Goal: Task Accomplishment & Management: Manage account settings

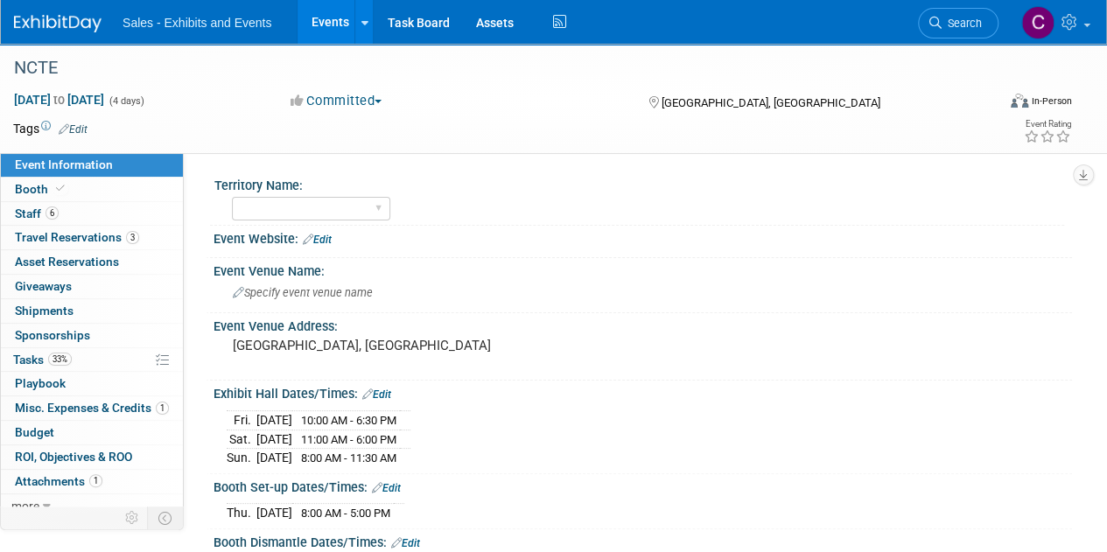
click at [331, 16] on link "Events" at bounding box center [329, 22] width 64 height 44
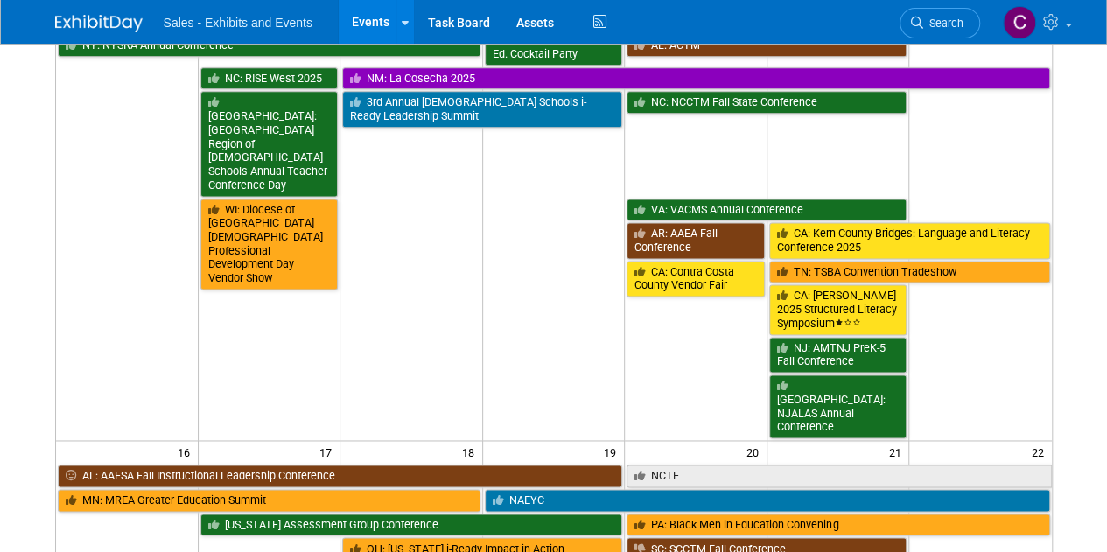
scroll to position [1106, 0]
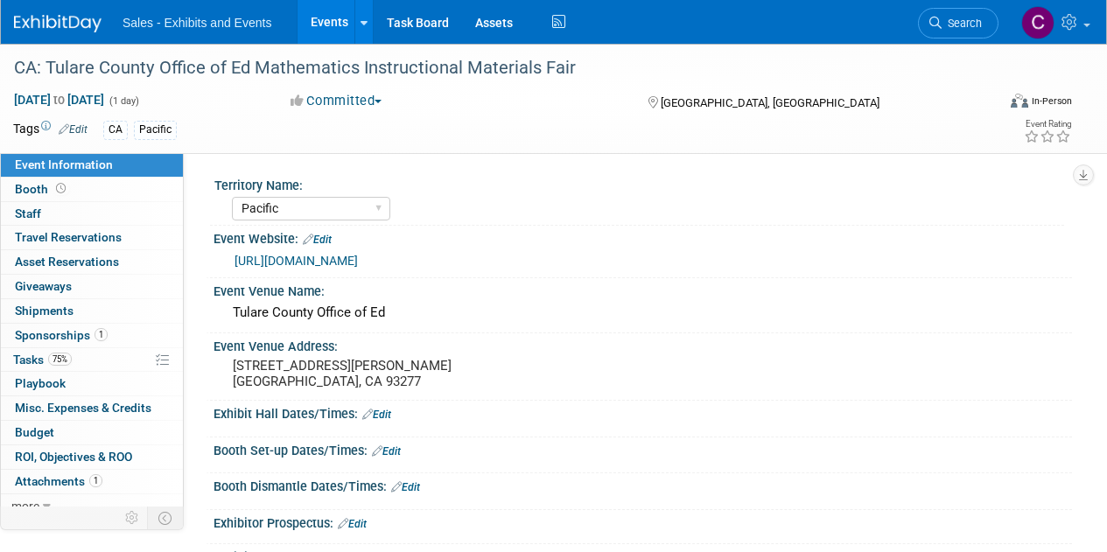
select select "Pacific"
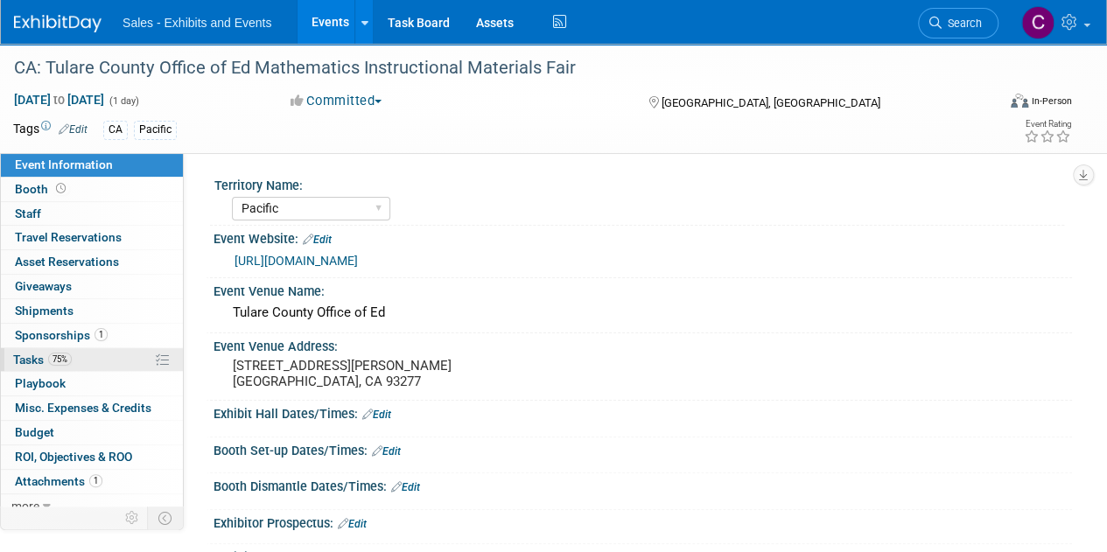
click at [24, 356] on span "Tasks 75%" at bounding box center [42, 360] width 59 height 14
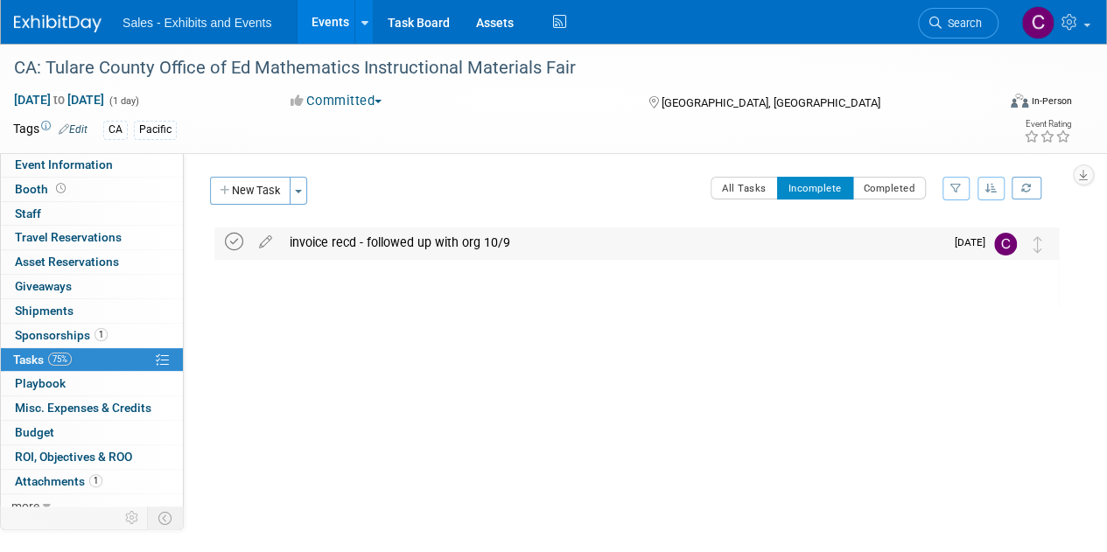
click at [232, 234] on icon at bounding box center [234, 242] width 18 height 18
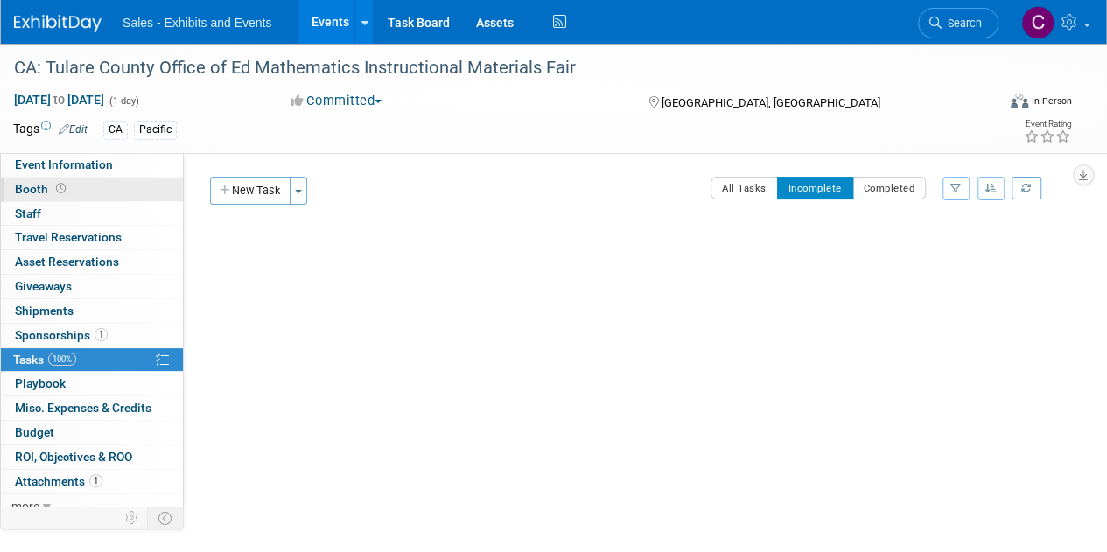
click at [36, 192] on span "Booth" at bounding box center [42, 189] width 54 height 14
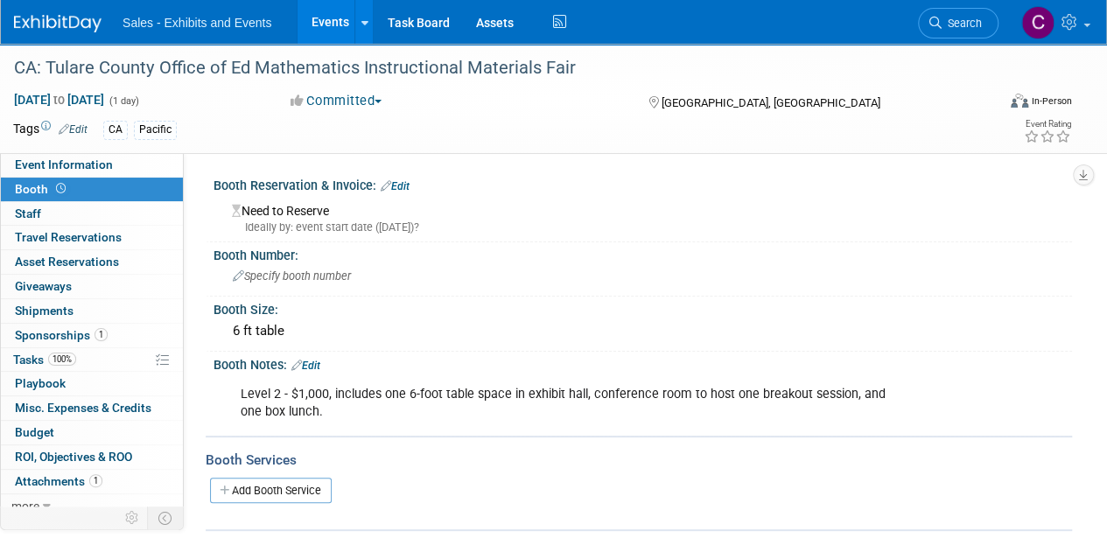
click at [401, 185] on link "Edit" at bounding box center [394, 186] width 29 height 12
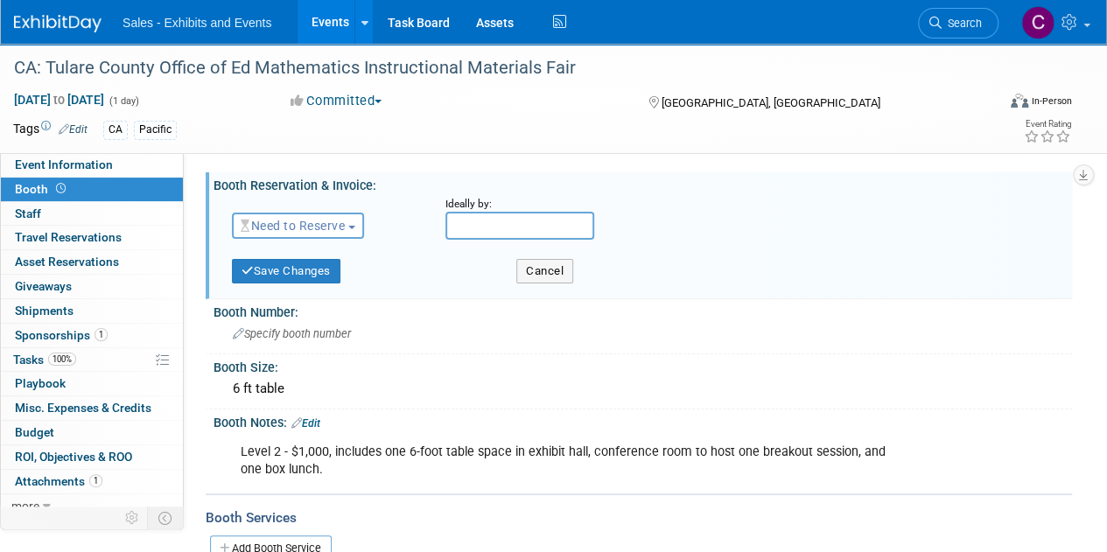
click at [318, 225] on span "Need to Reserve" at bounding box center [293, 226] width 104 height 14
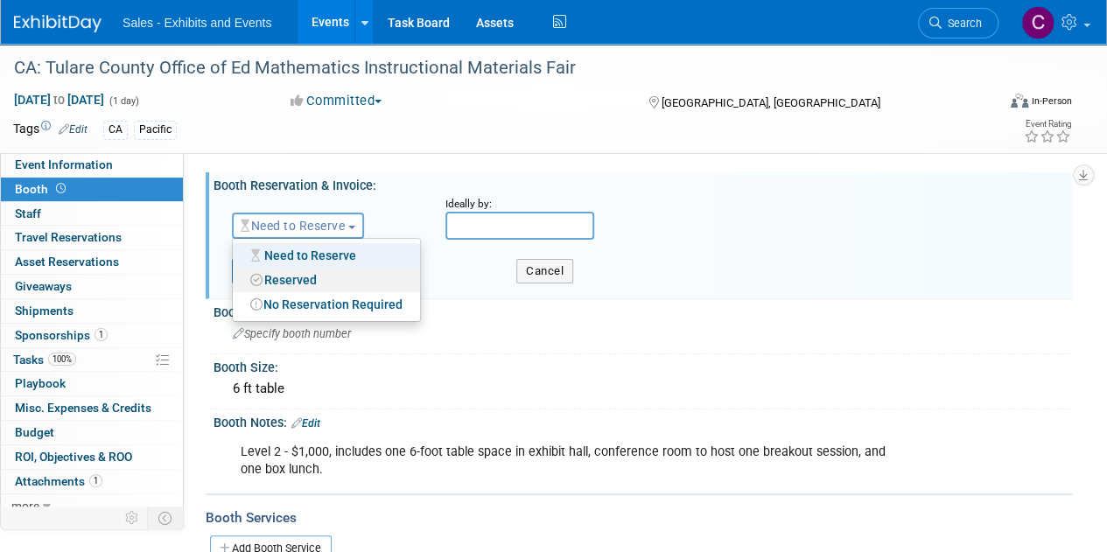
click at [304, 280] on link "Reserved" at bounding box center [326, 280] width 187 height 24
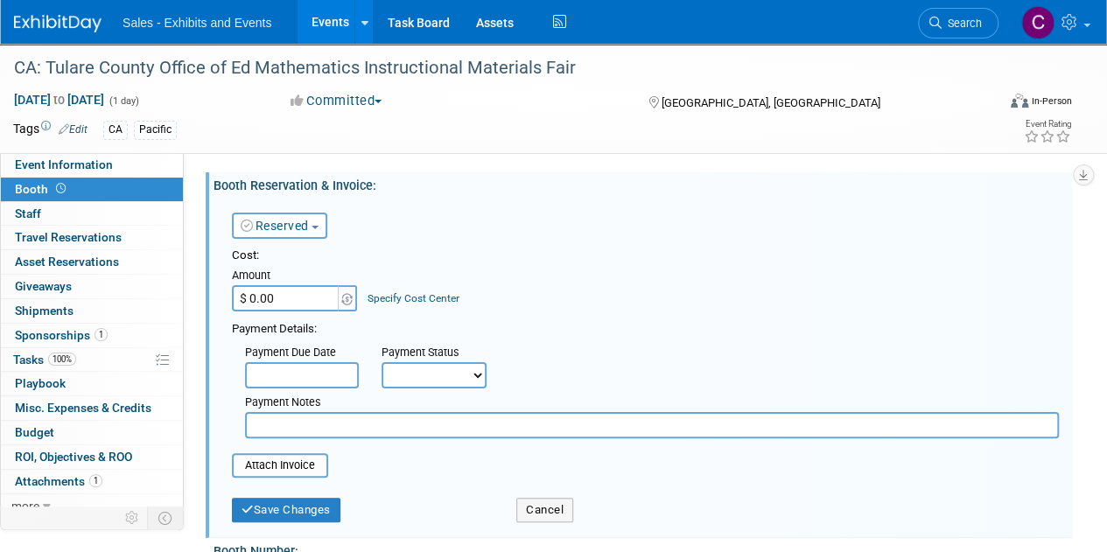
click at [283, 297] on input "$ 0.00" at bounding box center [286, 298] width 109 height 26
type input "$"
type input "$ 0.00"
click at [260, 519] on button "Save Changes" at bounding box center [286, 510] width 108 height 24
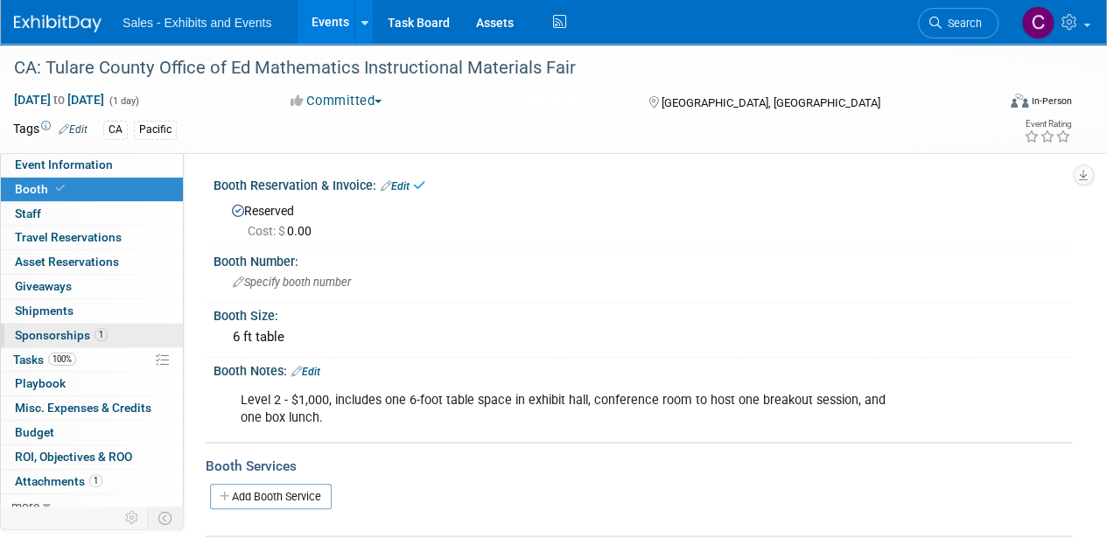
click at [39, 333] on span "Sponsorships 1" at bounding box center [61, 335] width 93 height 14
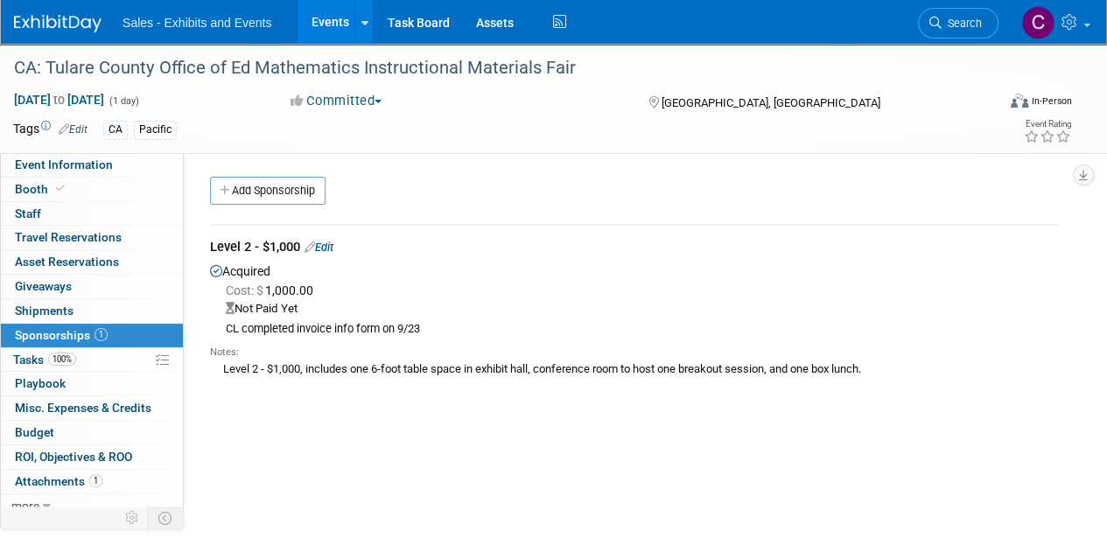
click at [324, 249] on link "Edit" at bounding box center [318, 247] width 29 height 13
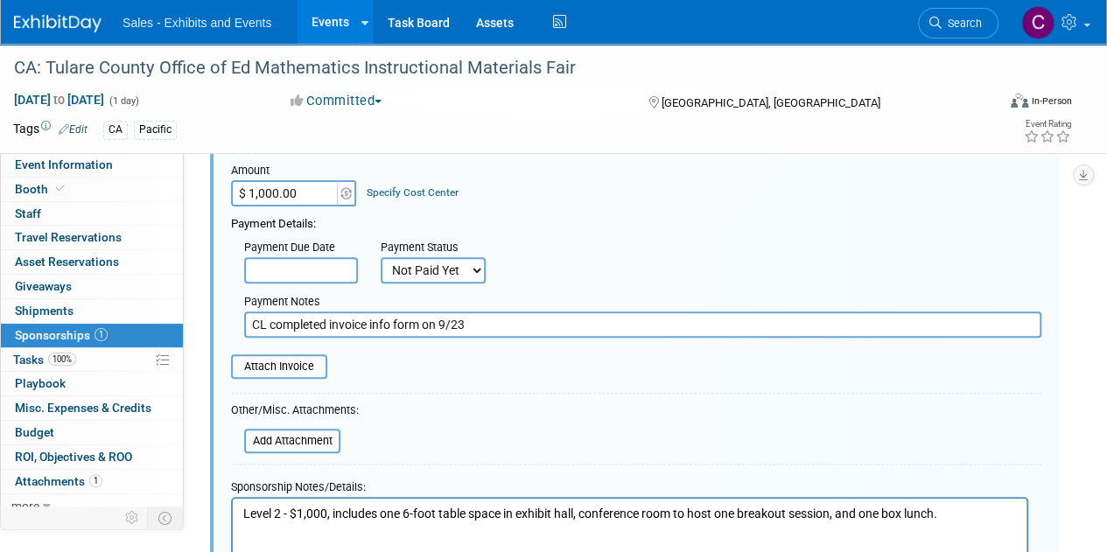
scroll to position [324, 0]
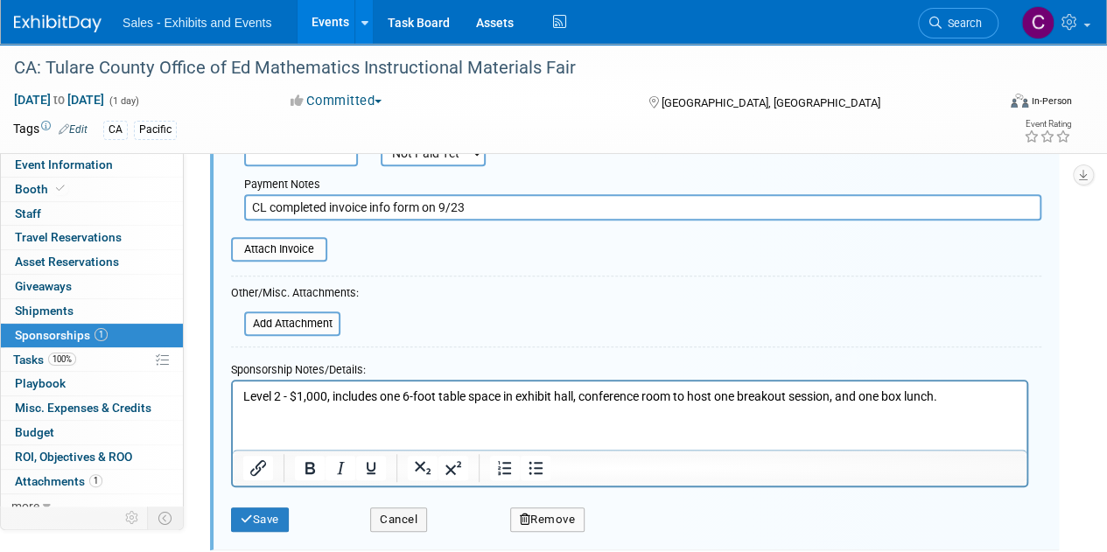
click at [555, 510] on button "Remove" at bounding box center [547, 519] width 75 height 24
click at [640, 524] on link "Yes" at bounding box center [643, 531] width 51 height 28
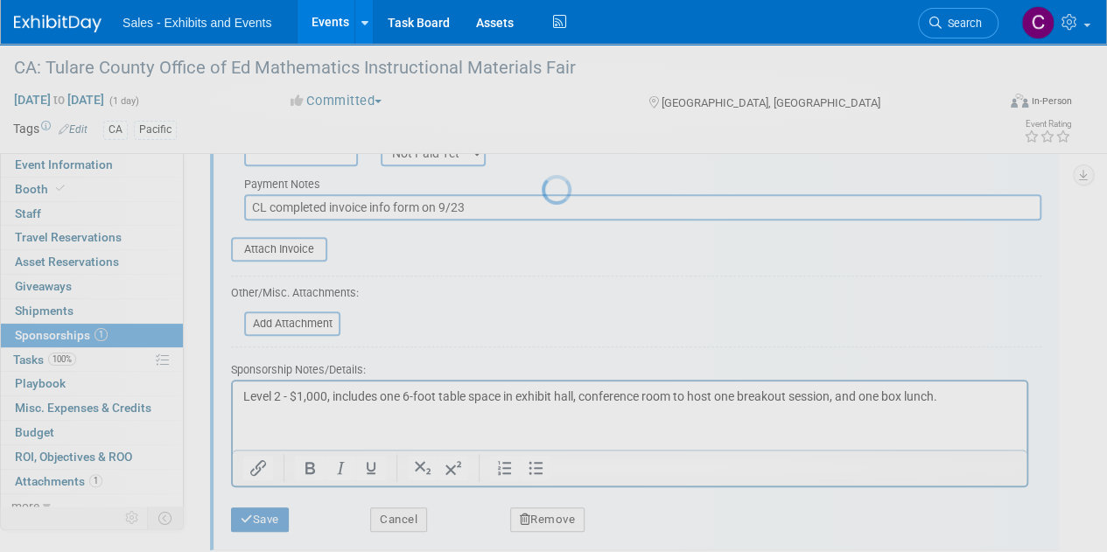
scroll to position [150, 0]
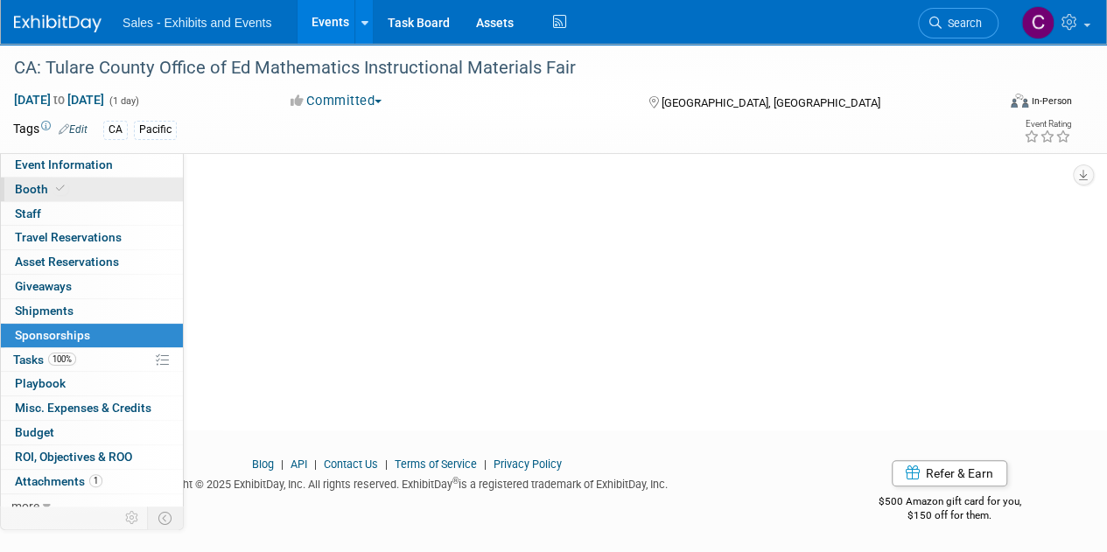
click at [24, 188] on span "Booth" at bounding box center [41, 189] width 53 height 14
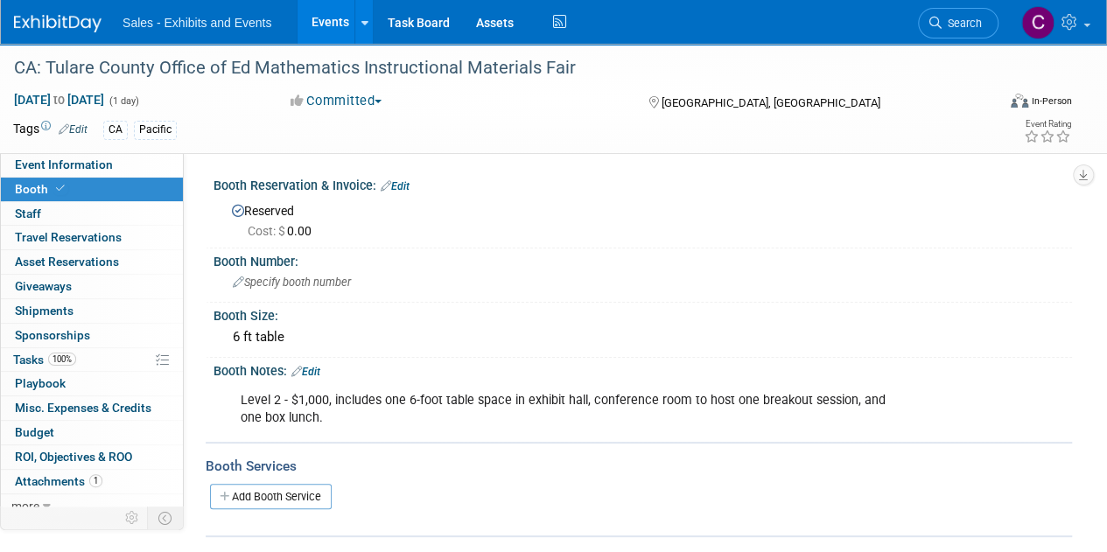
click at [388, 185] on icon at bounding box center [385, 185] width 10 height 11
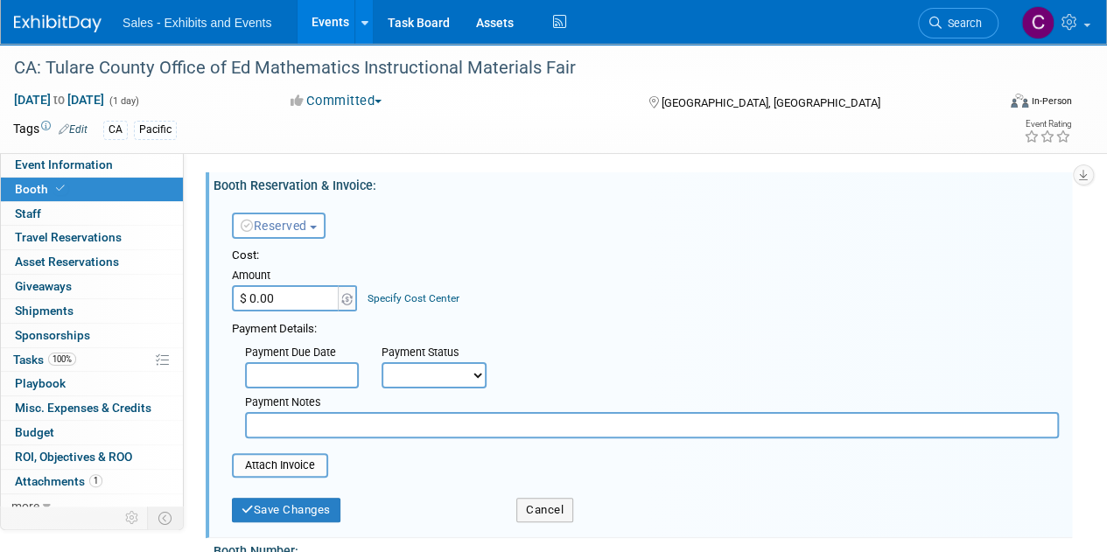
click at [303, 302] on input "$ 0.00" at bounding box center [286, 298] width 109 height 26
type input "$ 400.00"
click at [304, 470] on input "file" at bounding box center [222, 465] width 208 height 21
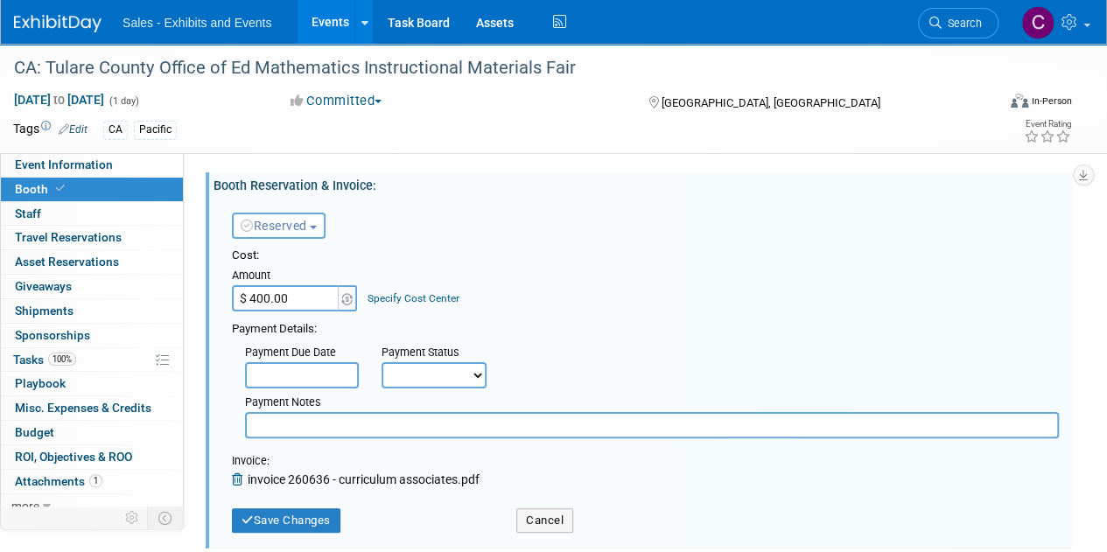
click at [430, 372] on select "Not Paid Yet Partially Paid Paid in Full" at bounding box center [433, 375] width 105 height 26
select select "1"
click at [381, 362] on select "Not Paid Yet Partially Paid Paid in Full" at bounding box center [433, 375] width 105 height 26
click at [380, 421] on input "text" at bounding box center [651, 425] width 813 height 26
type input "in WD 101025"
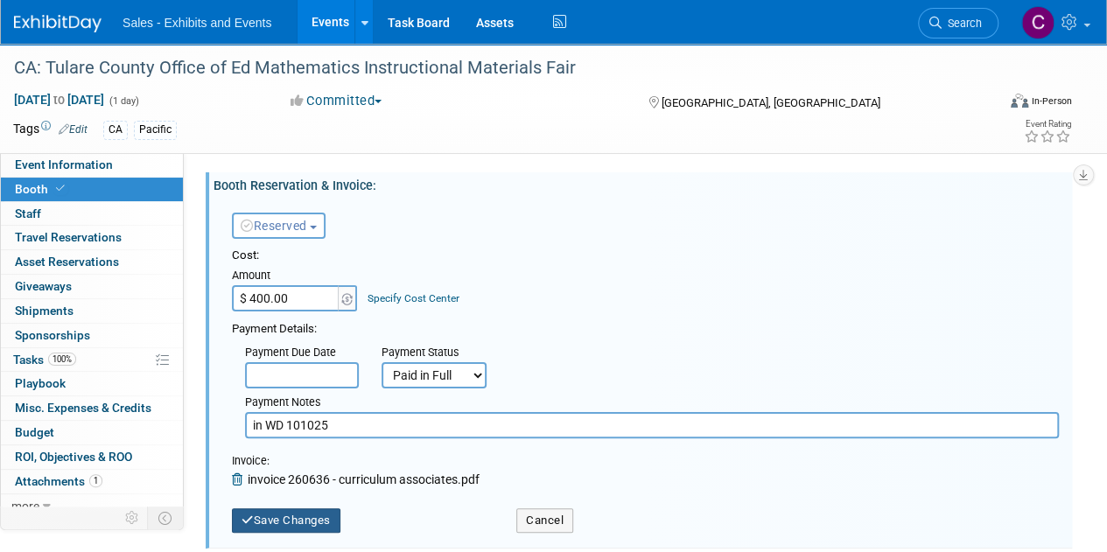
click at [288, 518] on button "Save Changes" at bounding box center [286, 520] width 108 height 24
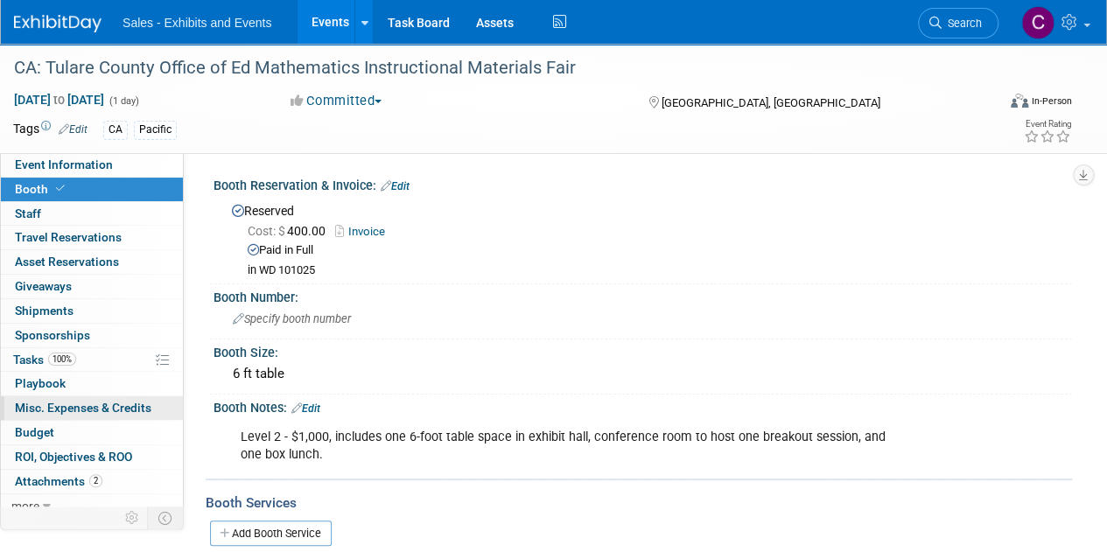
click at [44, 407] on span "Misc. Expenses & Credits 0" at bounding box center [83, 408] width 136 height 14
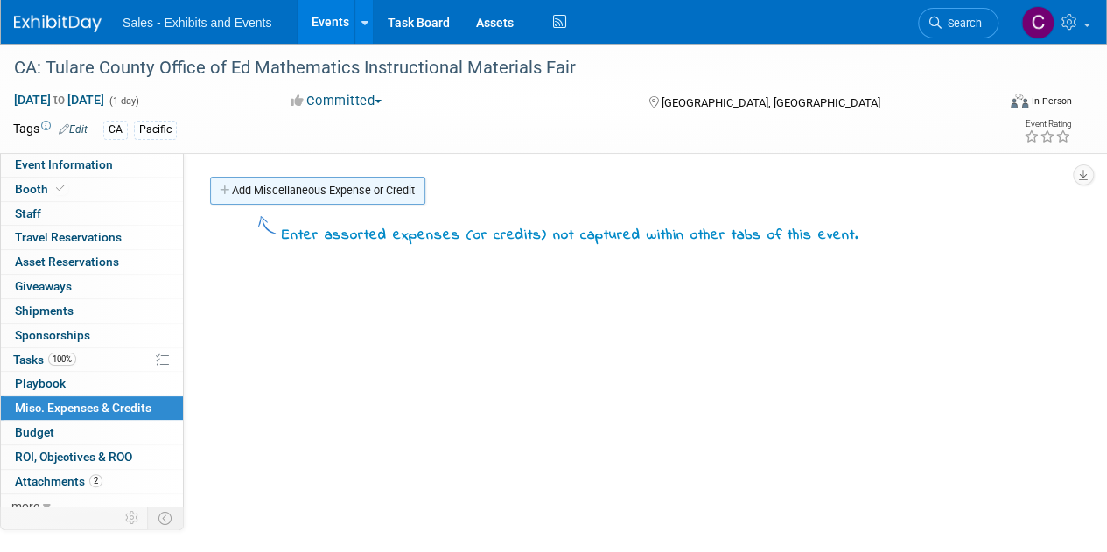
click at [253, 188] on link "Add Miscellaneous Expense or Credit" at bounding box center [317, 191] width 215 height 28
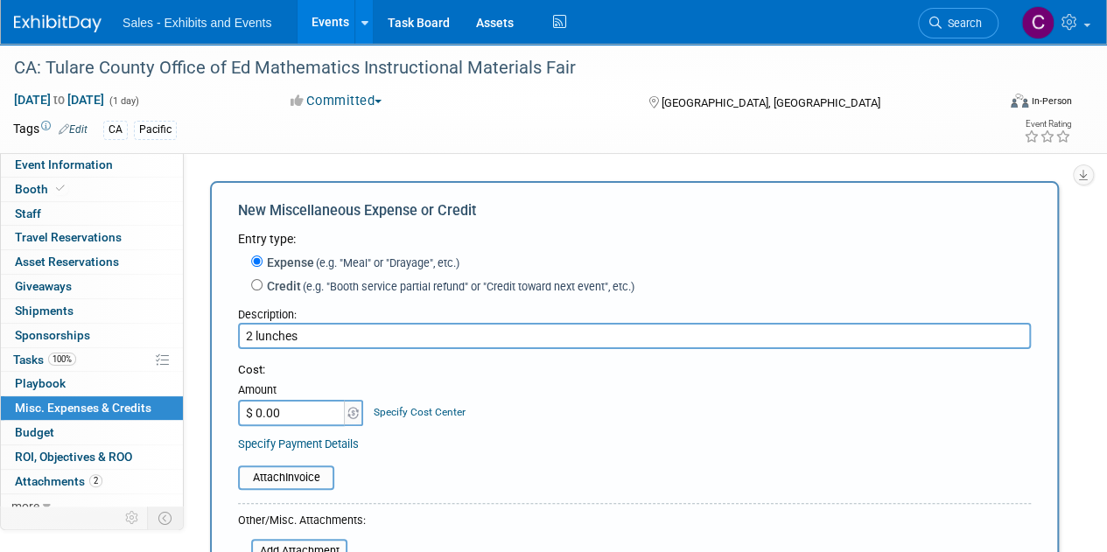
type input "2 lunches"
click at [323, 409] on input "$ 0.00" at bounding box center [292, 413] width 109 height 26
type input "$ 50.00"
click at [306, 475] on input "file" at bounding box center [228, 477] width 208 height 21
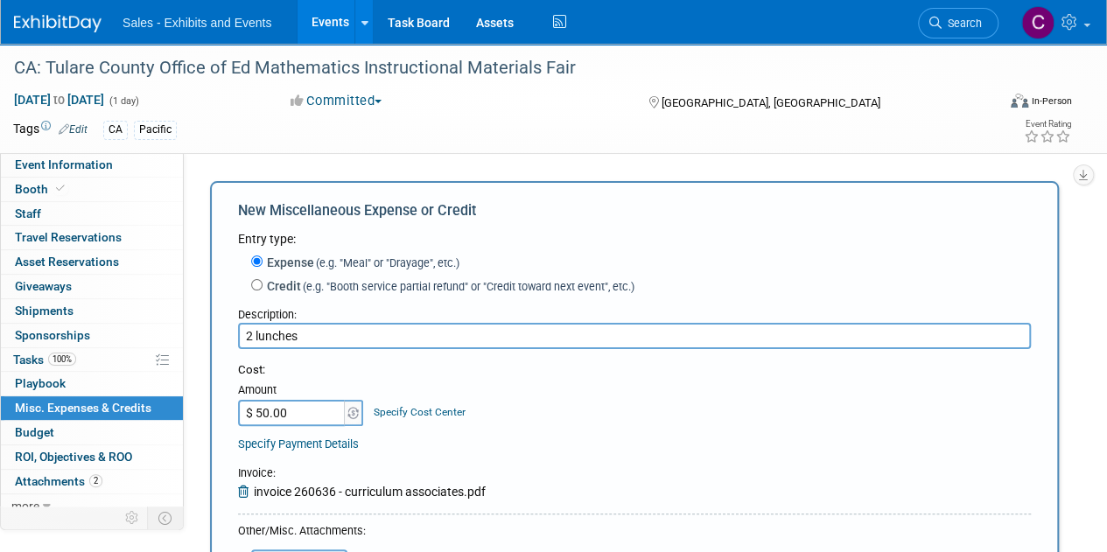
scroll to position [227, 0]
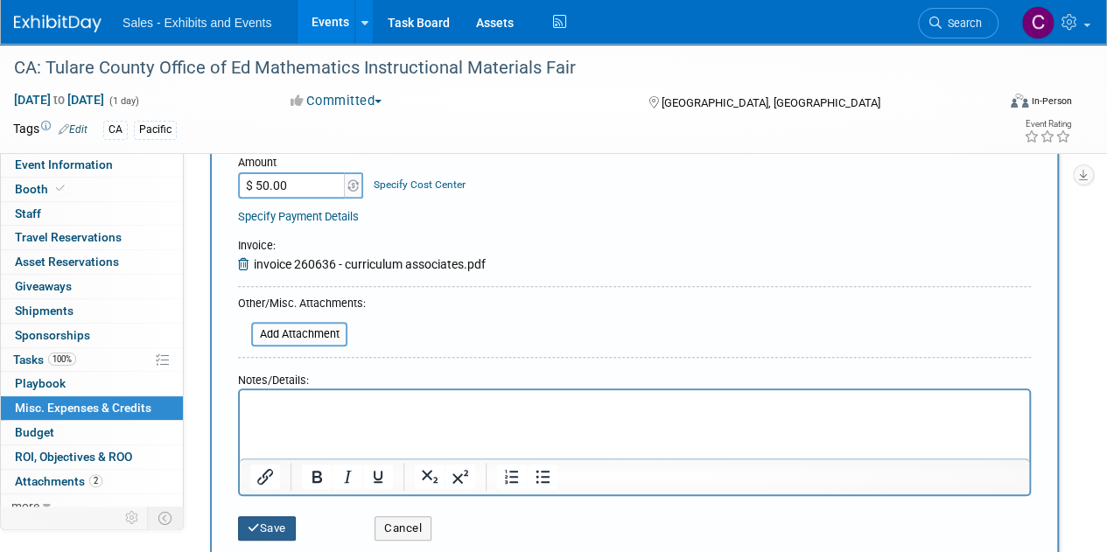
click at [256, 525] on icon "submit" at bounding box center [254, 527] width 12 height 11
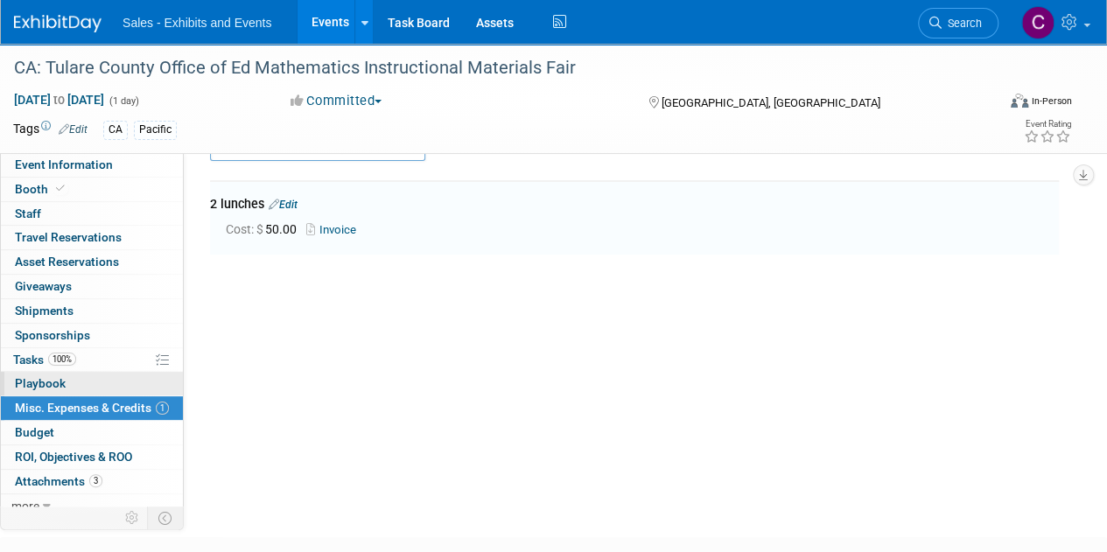
scroll to position [38, 0]
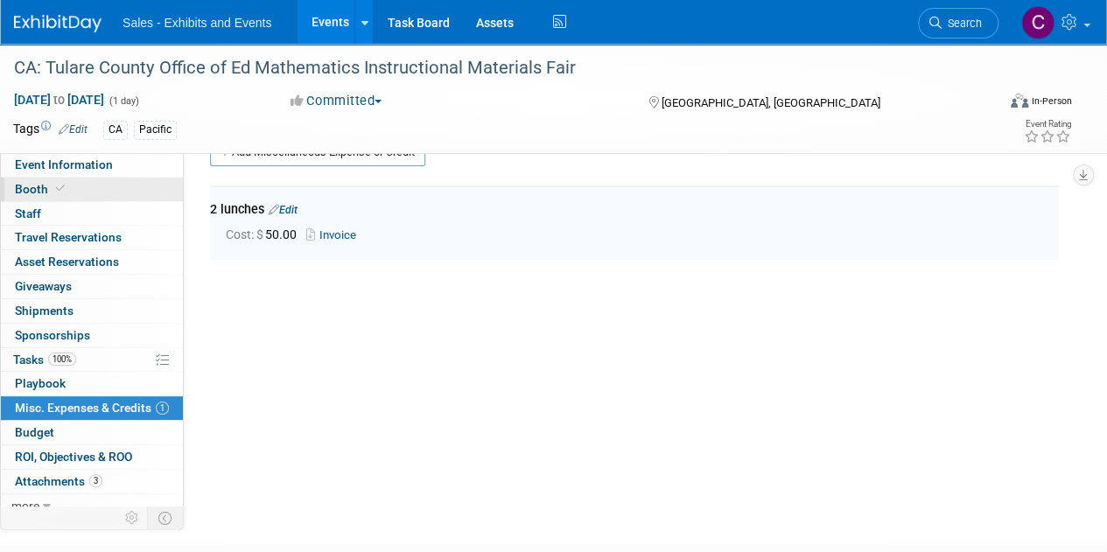
click at [44, 179] on link "Booth" at bounding box center [92, 190] width 182 height 24
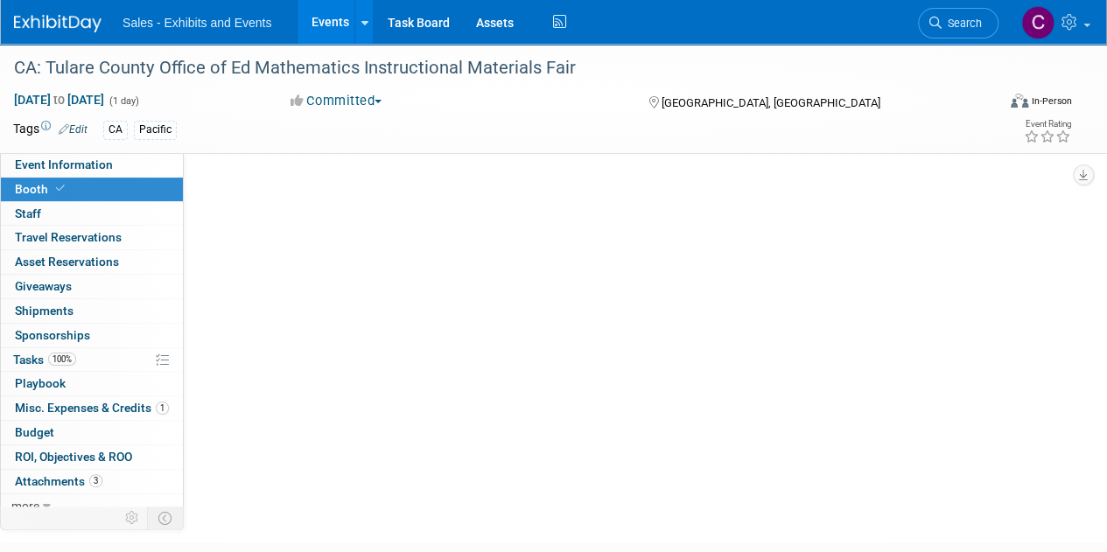
scroll to position [0, 0]
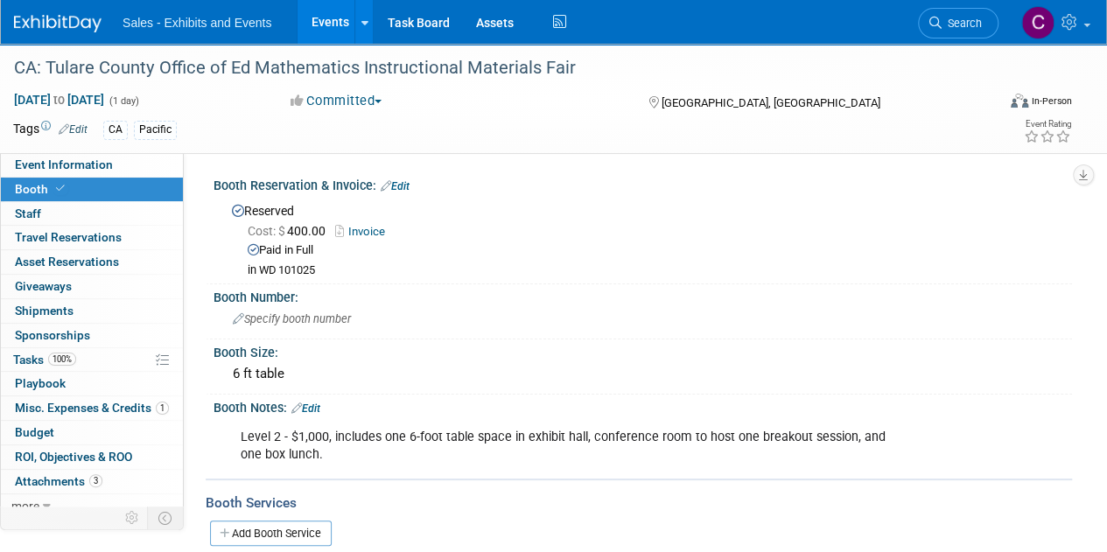
click at [314, 402] on link "Edit" at bounding box center [305, 408] width 29 height 12
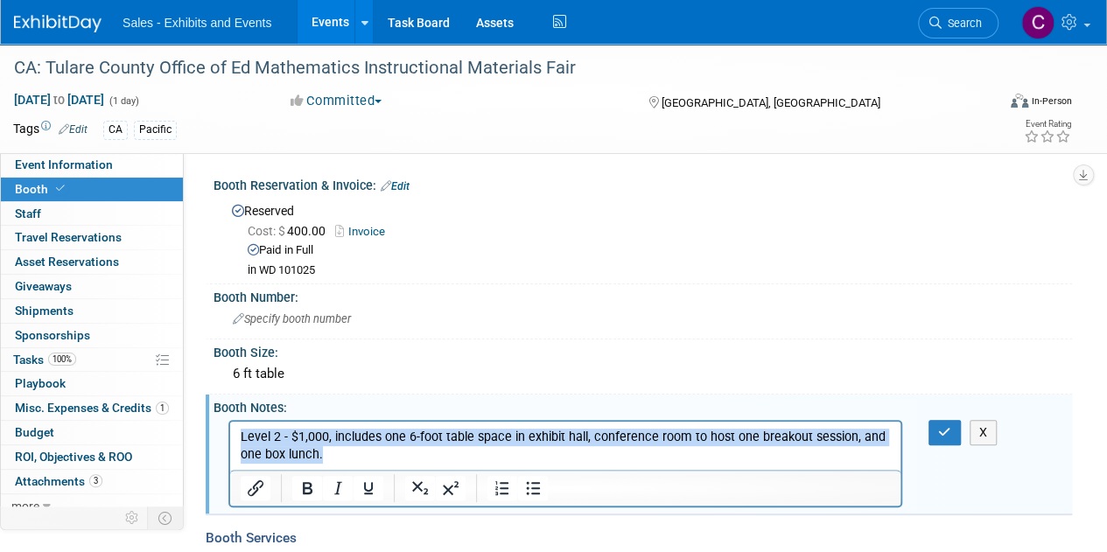
drag, startPoint x: 367, startPoint y: 445, endPoint x: 401, endPoint y: 839, distance: 395.2
click at [230, 421] on html "Level 2 - $1,000, includes one 6-foot table space in exhibit hall, conference r…" at bounding box center [565, 442] width 670 height 42
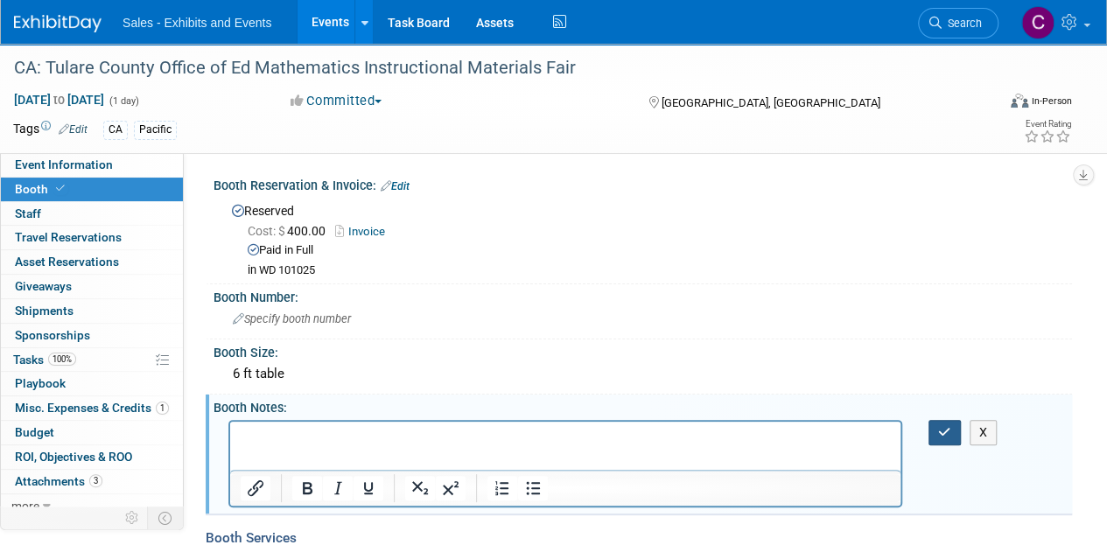
click at [947, 426] on icon "button" at bounding box center [944, 432] width 13 height 12
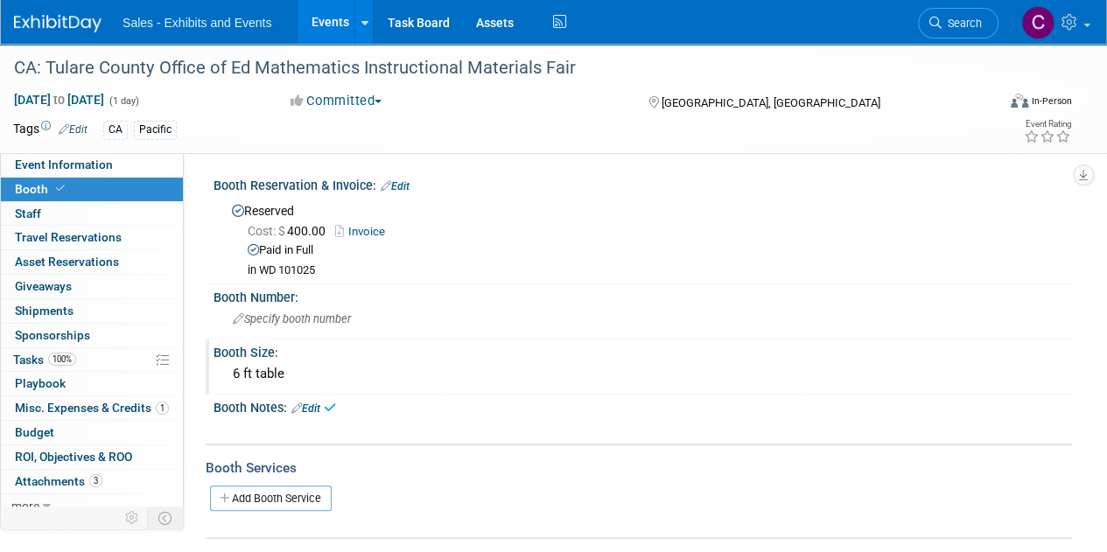
click at [261, 360] on div "6 ft table" at bounding box center [643, 373] width 832 height 27
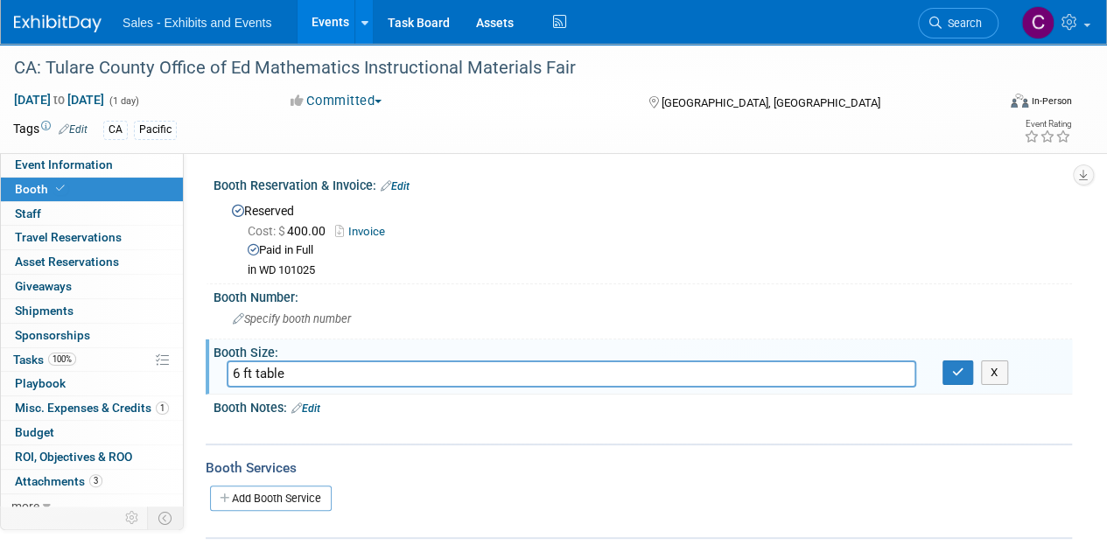
drag, startPoint x: 311, startPoint y: 371, endPoint x: 0, endPoint y: 274, distance: 326.2
click at [155, 347] on div "Event Information Event Info Booth Booth 0 Staff 0 Staff 0 Travel Reservations …" at bounding box center [553, 291] width 1107 height 495
click at [959, 380] on button "button" at bounding box center [957, 372] width 31 height 24
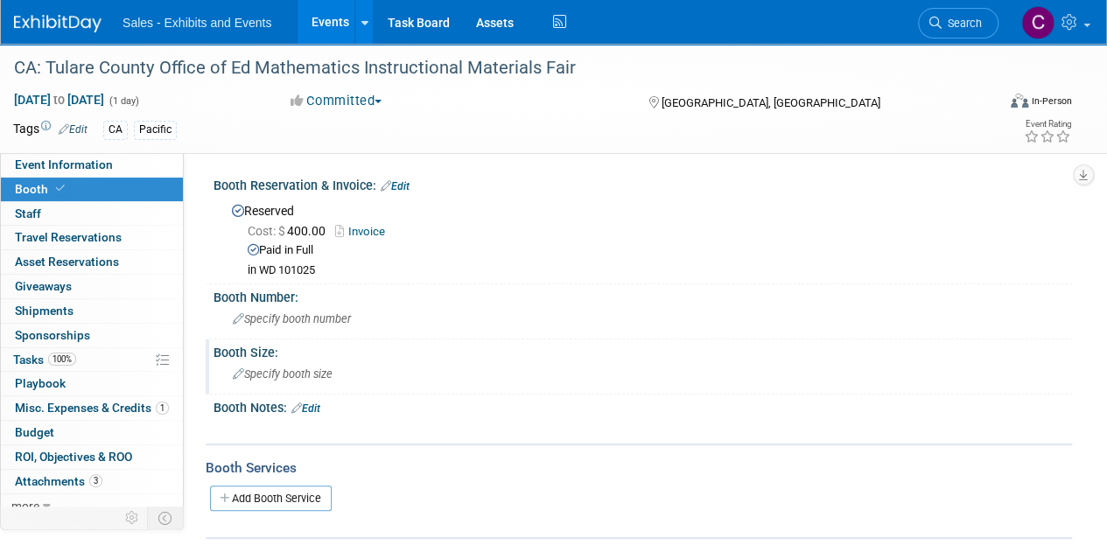
click at [401, 183] on link "Edit" at bounding box center [394, 186] width 29 height 12
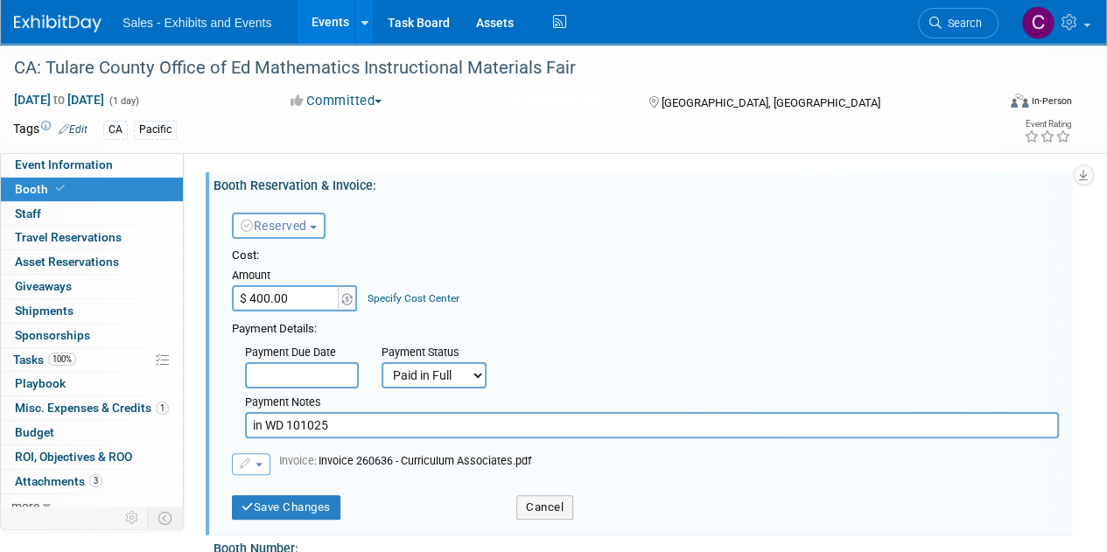
drag, startPoint x: 339, startPoint y: 424, endPoint x: 0, endPoint y: 399, distance: 340.3
click at [0, 403] on div "Event Information Event Info Booth Booth 0 Staff 0 Staff 0 Travel Reservations …" at bounding box center [553, 417] width 1107 height 746
type input "ck #2658"
click at [292, 498] on button "Save Changes" at bounding box center [286, 507] width 108 height 24
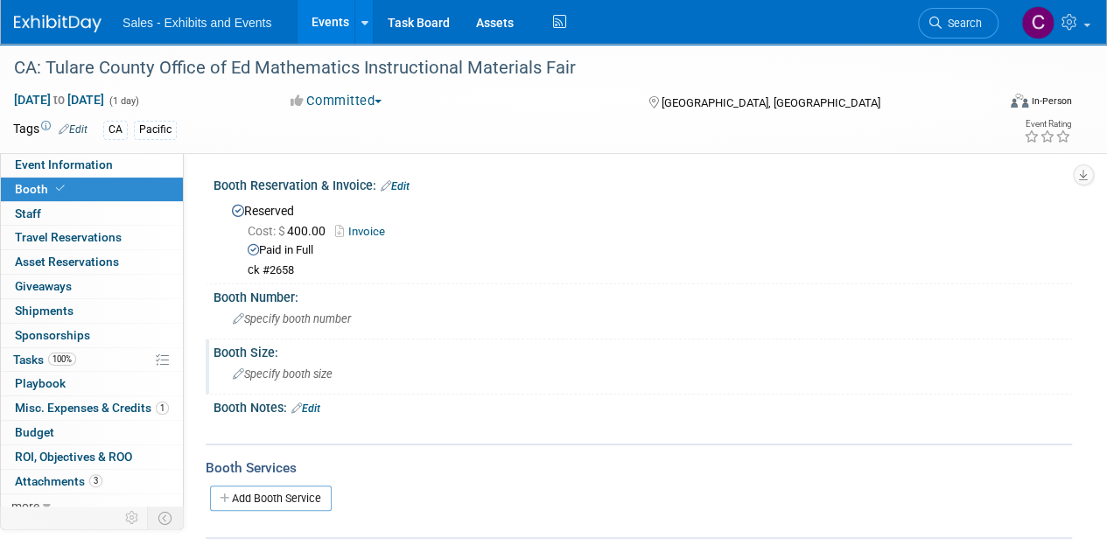
click at [327, 14] on link "Events" at bounding box center [329, 22] width 64 height 44
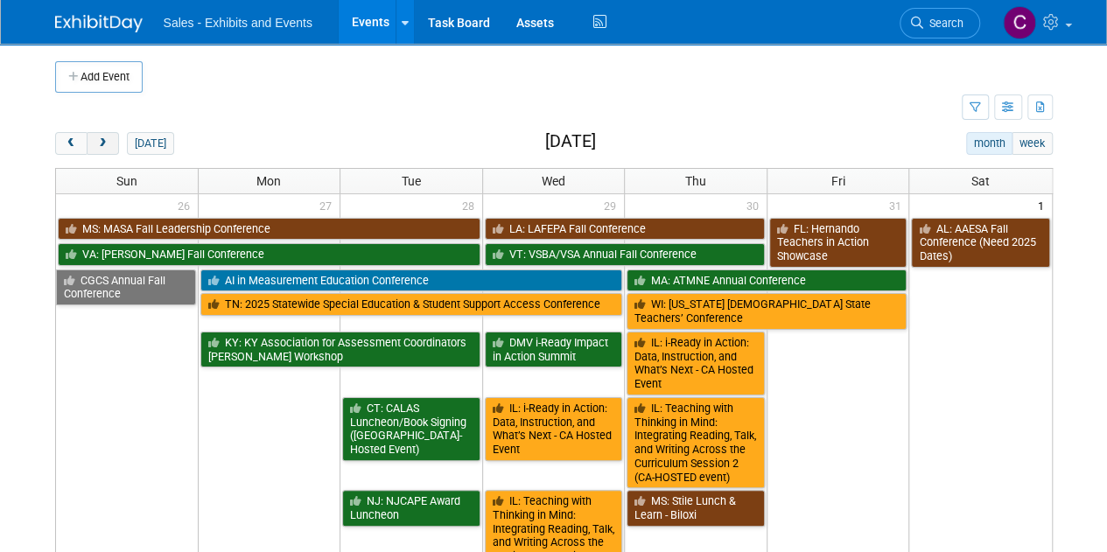
click at [102, 139] on span "next" at bounding box center [102, 143] width 13 height 11
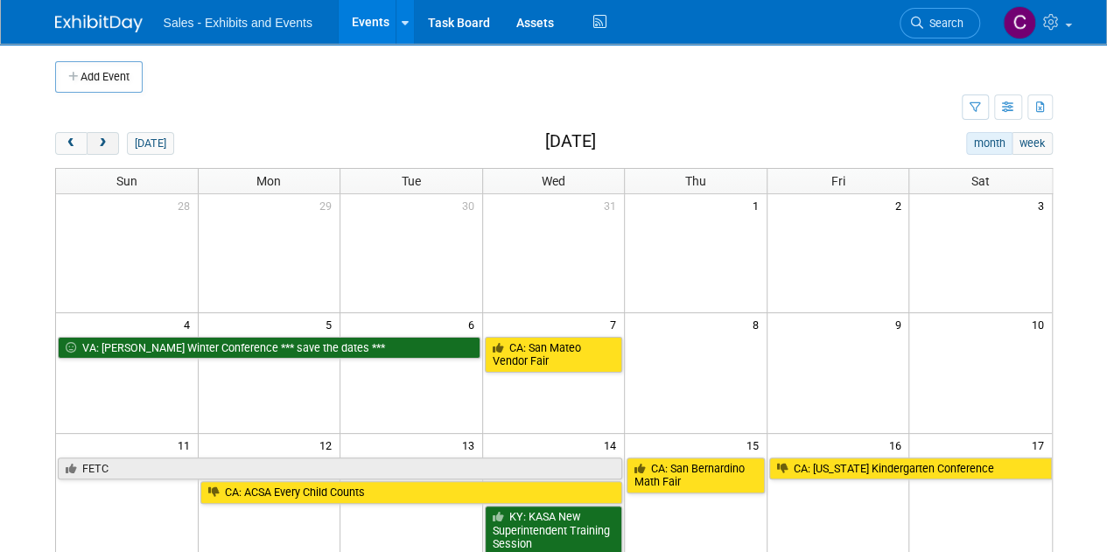
click at [102, 139] on span "next" at bounding box center [102, 143] width 13 height 11
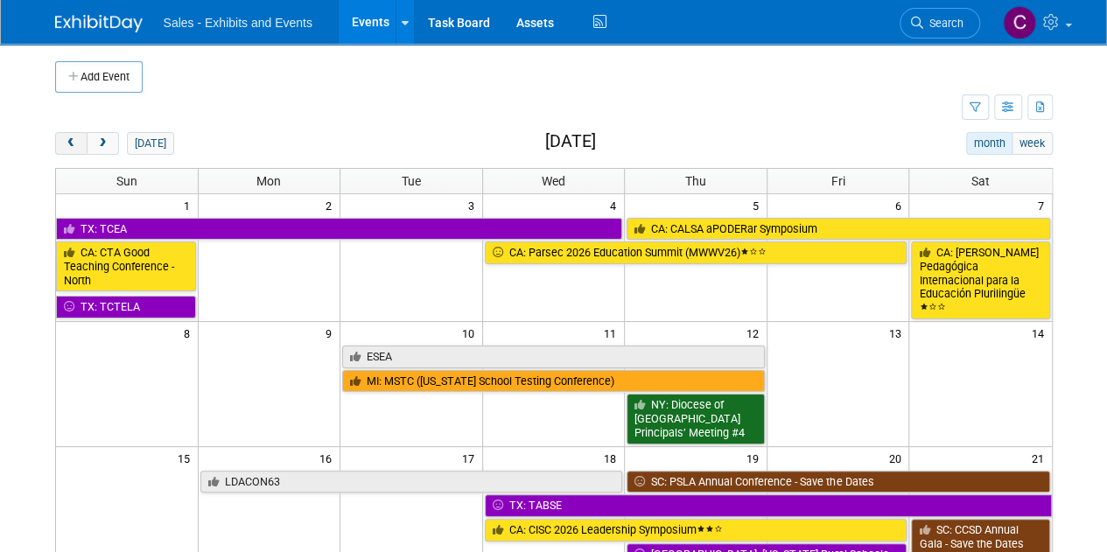
click at [77, 143] on span "prev" at bounding box center [71, 143] width 13 height 11
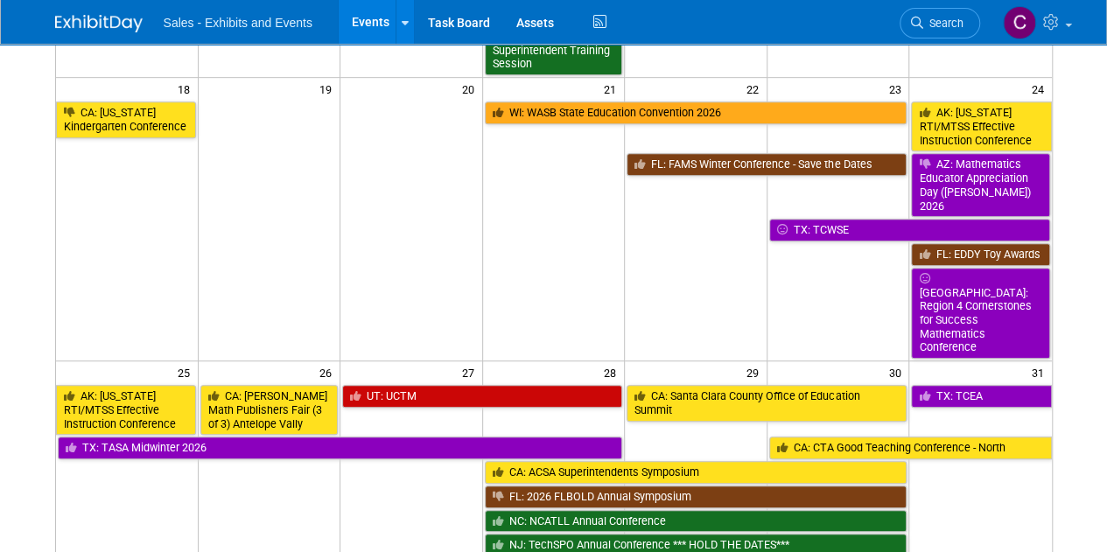
scroll to position [668, 0]
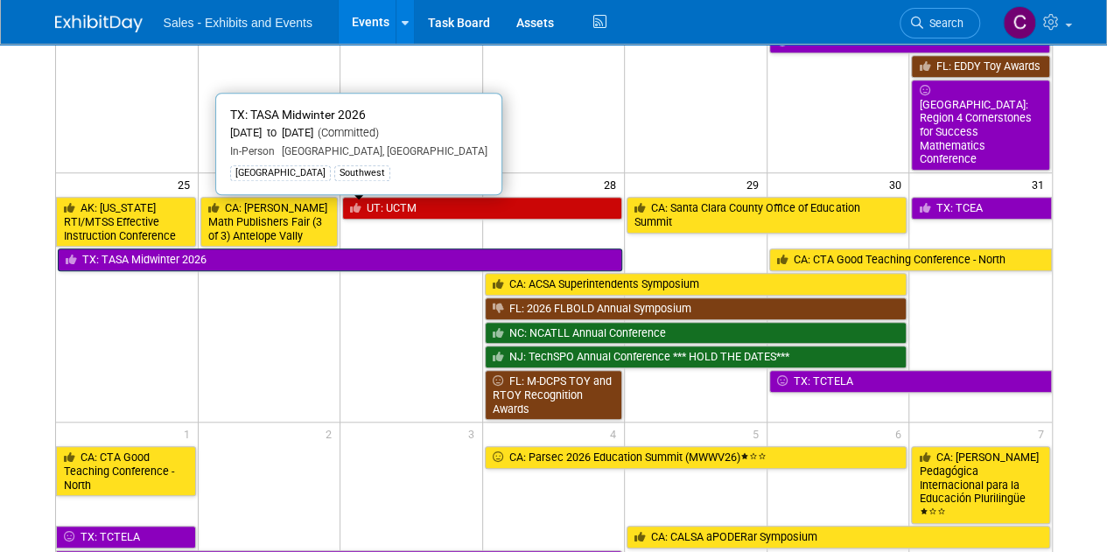
click at [241, 248] on link "TX: TASA Midwinter 2026" at bounding box center [340, 259] width 565 height 23
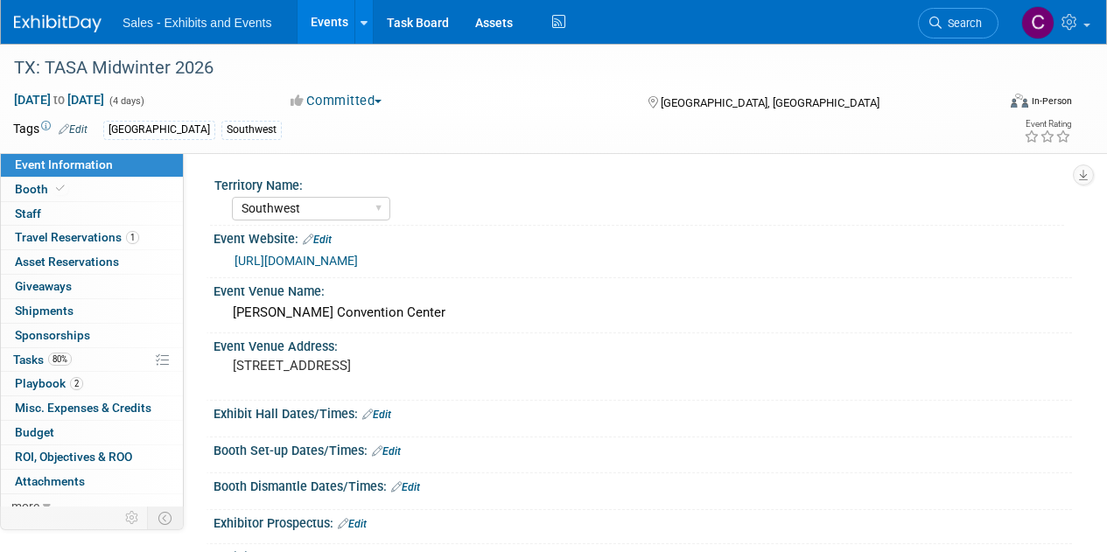
select select "Southwest"
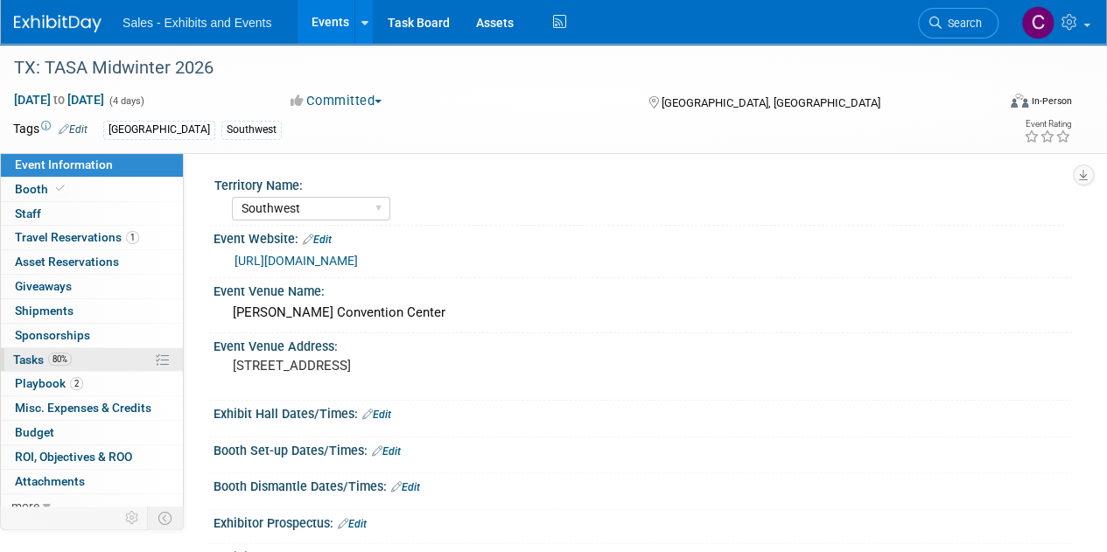
click at [34, 365] on link "80% Tasks 80%" at bounding box center [92, 360] width 182 height 24
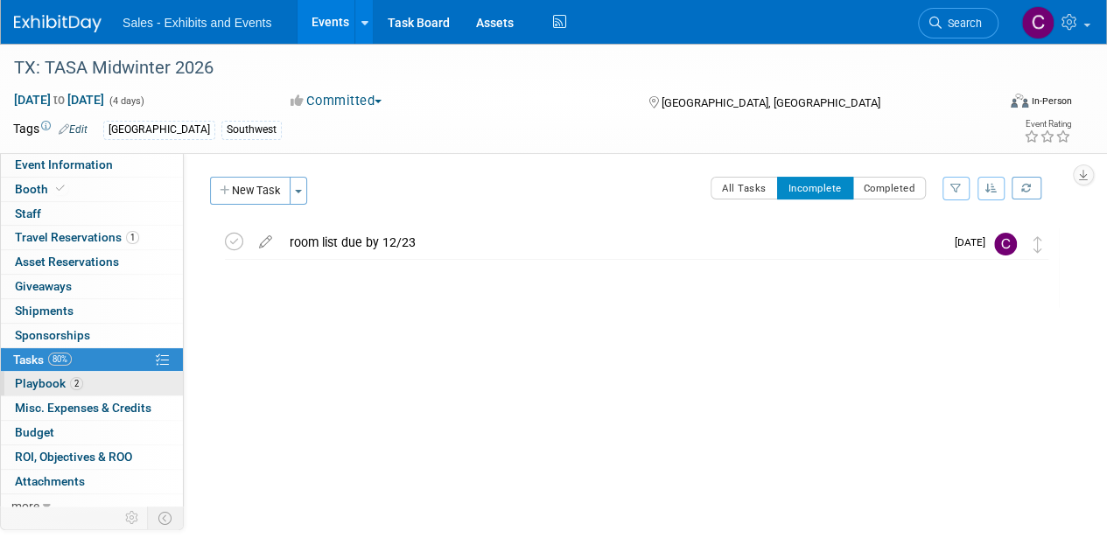
click at [50, 381] on span "Playbook 2" at bounding box center [49, 383] width 68 height 14
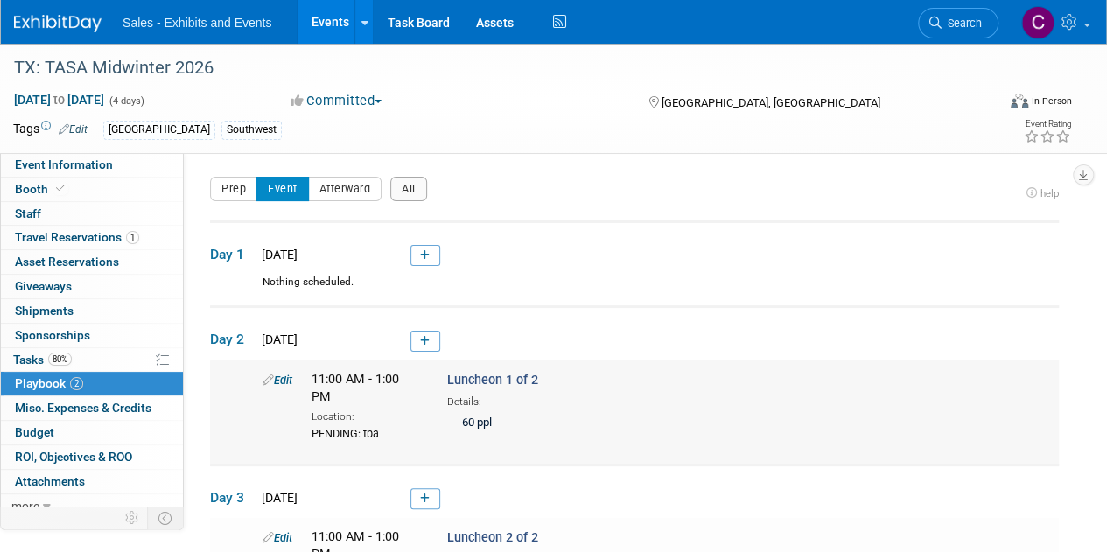
click at [285, 379] on link "Edit" at bounding box center [277, 380] width 30 height 13
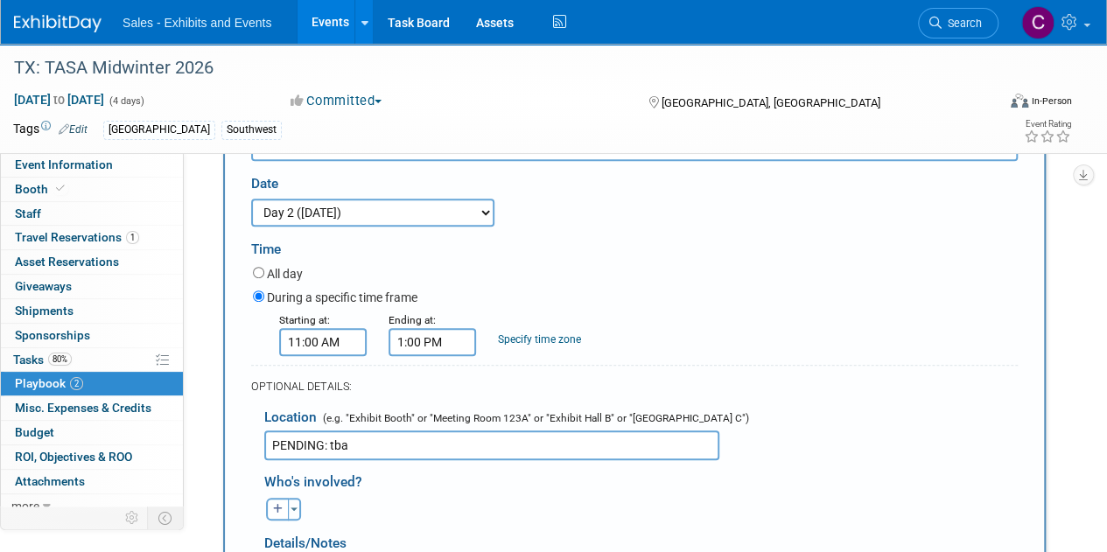
scroll to position [359, 0]
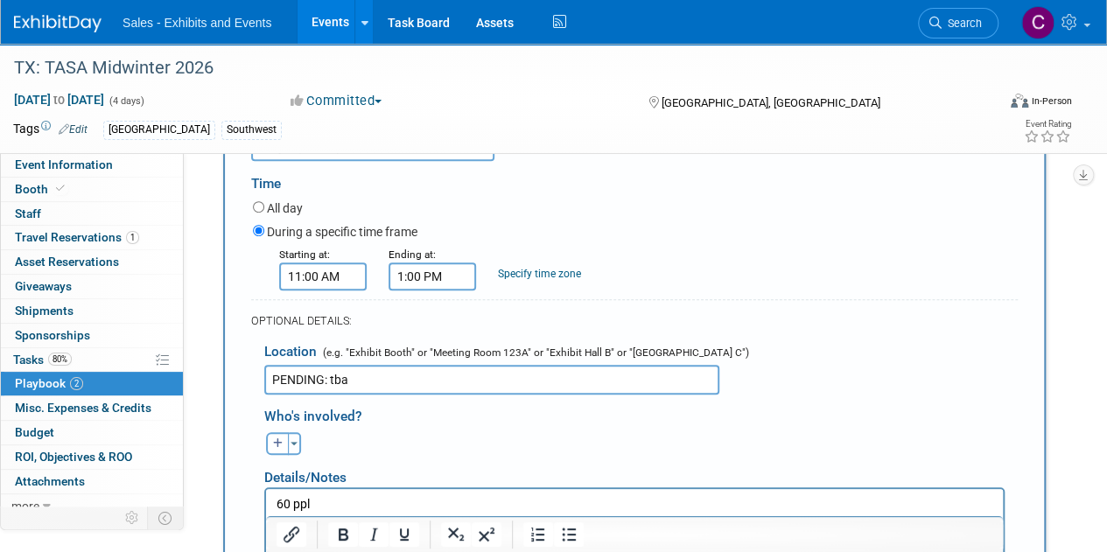
click at [317, 377] on input "PENDING: tba" at bounding box center [491, 380] width 455 height 30
drag, startPoint x: 317, startPoint y: 377, endPoint x: 500, endPoint y: 424, distance: 189.7
click at [499, 424] on form "Description (e.g. "Booth Duty" or "Meeting" or "Technical Demo" or "Work the Fl…" at bounding box center [634, 376] width 766 height 683
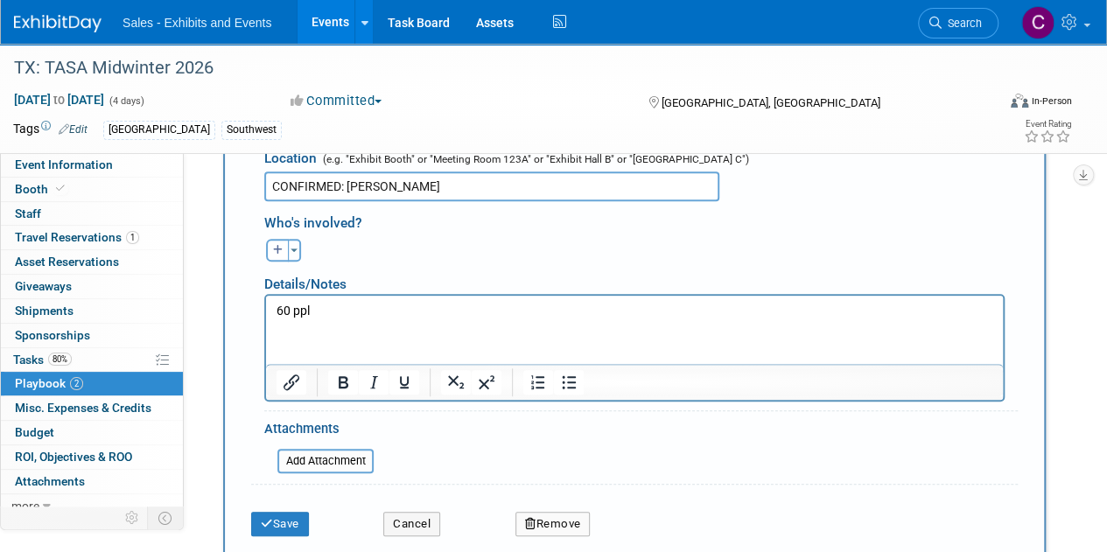
scroll to position [455, 0]
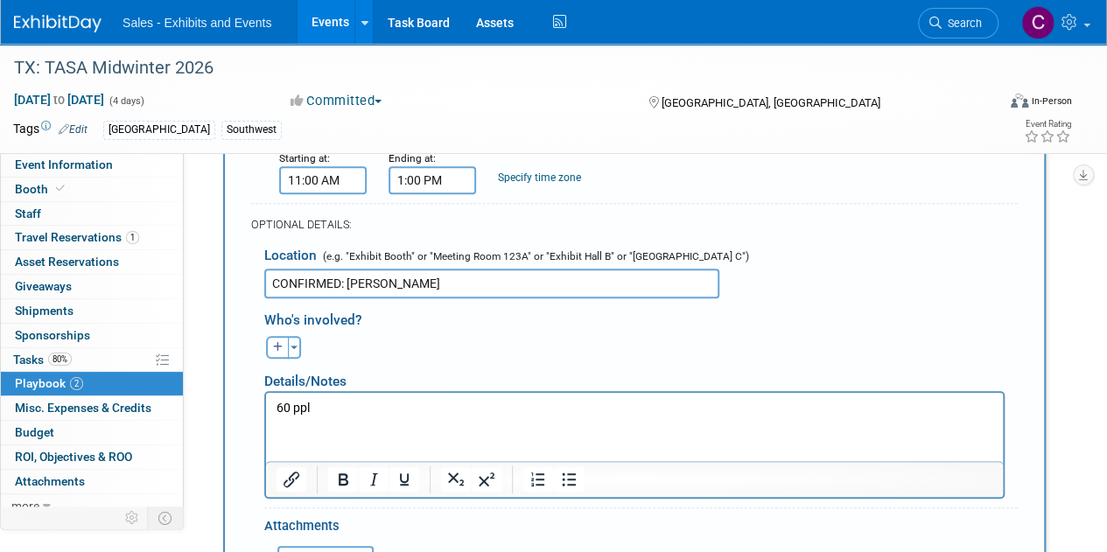
paste input "[STREET_ADDRESS]"
click at [404, 281] on input "CONFIRMED: [PERSON_NAME] [STREET_ADDRESS]" at bounding box center [491, 284] width 455 height 30
paste input "Grand Hyatt – Suite L-101"
click at [644, 282] on input "CONFIRMED: [PERSON_NAME] [PERSON_NAME] – Suite L-101, [STREET_ADDRESS]" at bounding box center [491, 284] width 455 height 30
paste input "[GEOGRAPHIC_DATA]"
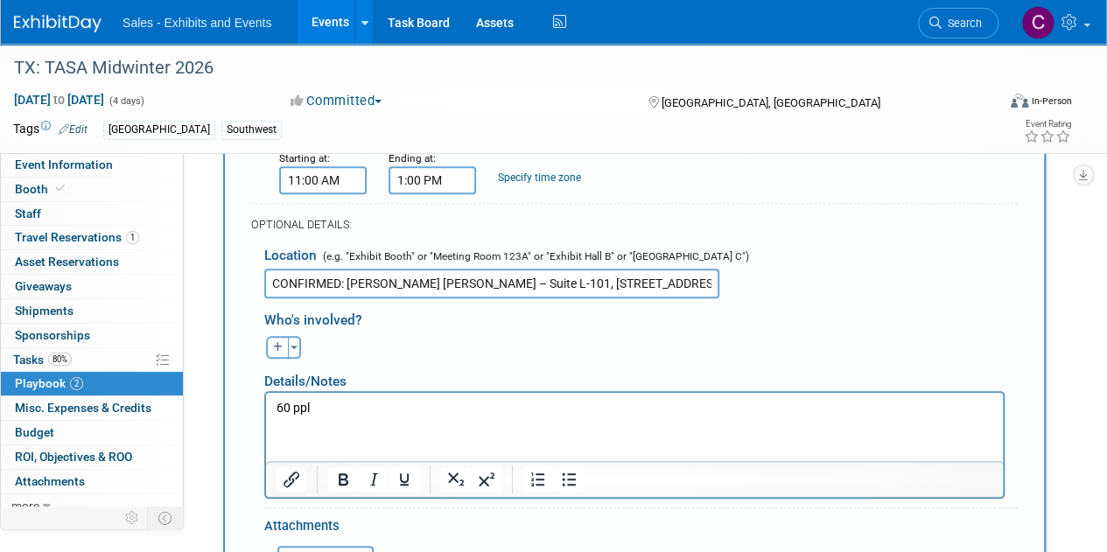
scroll to position [0, 54]
click at [660, 283] on input "CONFIRMED: [PERSON_NAME] [PERSON_NAME] – Suite L-101, [STREET_ADDRESS]" at bounding box center [491, 284] width 455 height 30
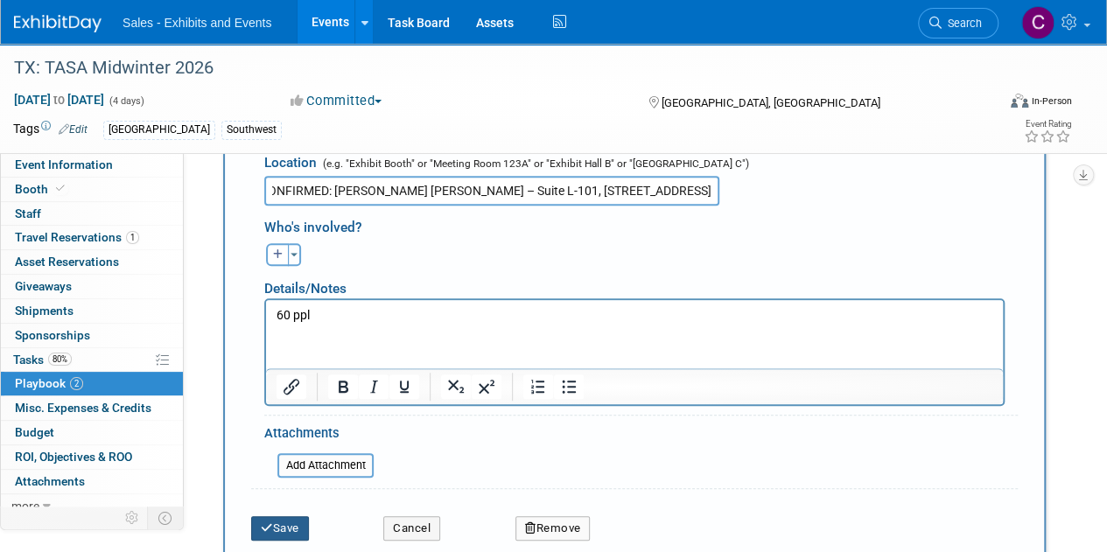
type input "CONFIRMED: [PERSON_NAME] [PERSON_NAME] – Suite L-101, [STREET_ADDRESS]"
click at [309, 519] on button "Save" at bounding box center [280, 528] width 58 height 24
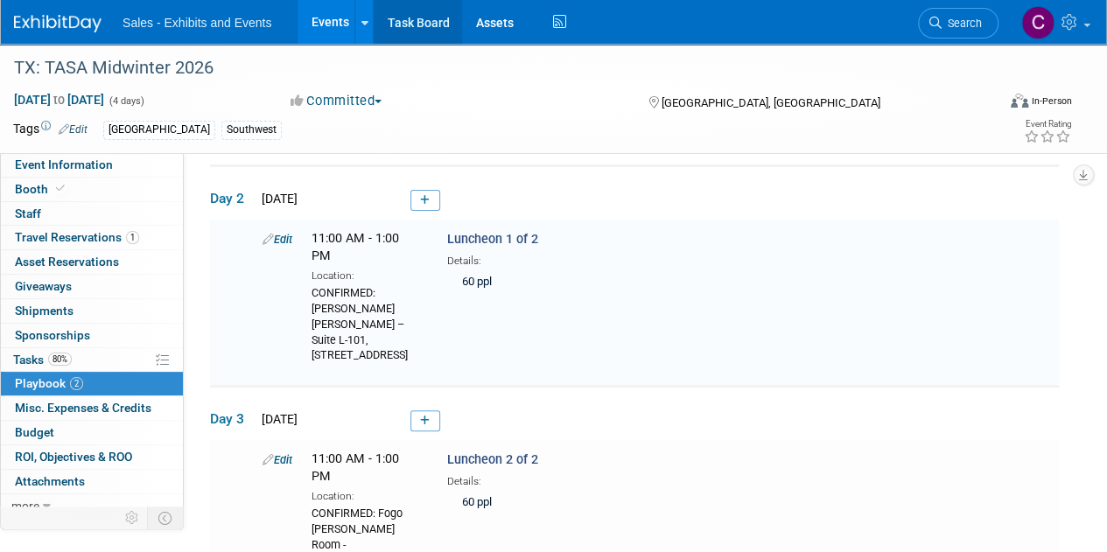
scroll to position [139, 0]
